Goal: Navigation & Orientation: Find specific page/section

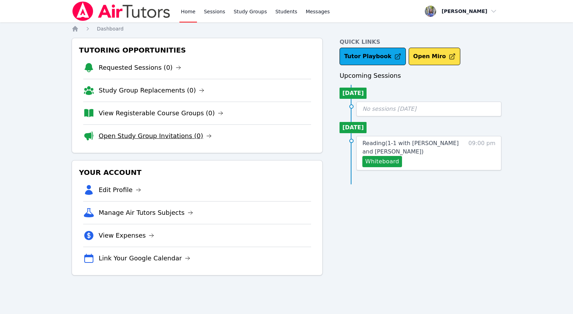
click at [176, 133] on link "Open Study Group Invitations (0)" at bounding box center [155, 136] width 113 height 10
click at [167, 117] on link "View Registerable Course Groups (0)" at bounding box center [161, 113] width 125 height 10
